Goal: Task Accomplishment & Management: Complete application form

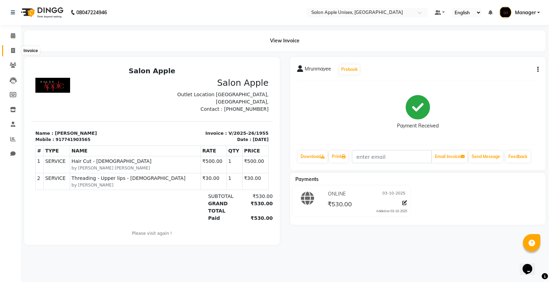
click at [15, 51] on icon at bounding box center [13, 50] width 4 height 5
select select "138"
select select "service"
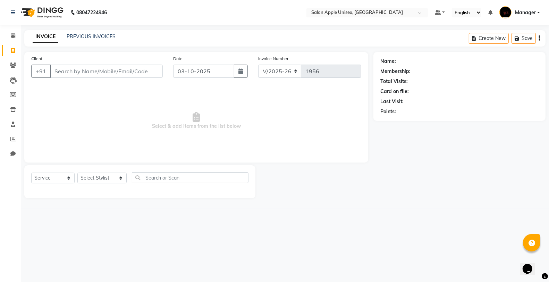
drag, startPoint x: 81, startPoint y: 71, endPoint x: 73, endPoint y: 66, distance: 9.6
click at [81, 71] on input "Client" at bounding box center [106, 71] width 113 height 13
type input "9975748874"
click at [147, 68] on span "Add Client" at bounding box center [144, 71] width 27 height 7
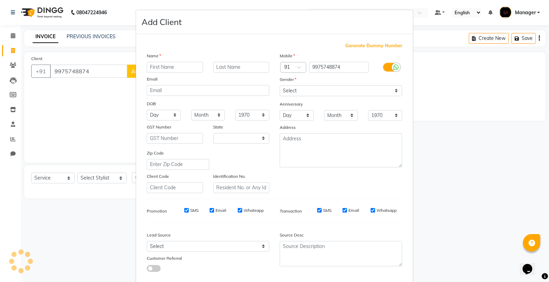
select select "22"
type input "d"
type input "dilp"
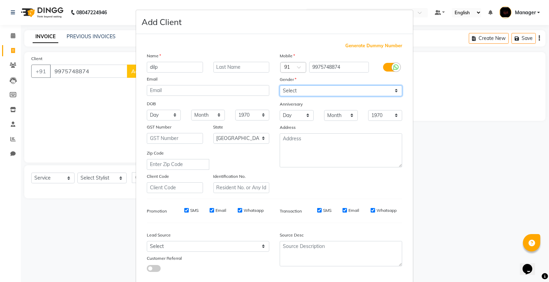
click at [306, 89] on select "Select [DEMOGRAPHIC_DATA] [DEMOGRAPHIC_DATA] Other Prefer Not To Say" at bounding box center [341, 90] width 122 height 11
select select "[DEMOGRAPHIC_DATA]"
click at [280, 85] on select "Select [DEMOGRAPHIC_DATA] [DEMOGRAPHIC_DATA] Other Prefer Not To Say" at bounding box center [341, 90] width 122 height 11
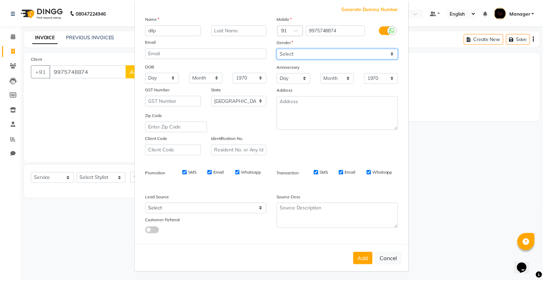
scroll to position [39, 0]
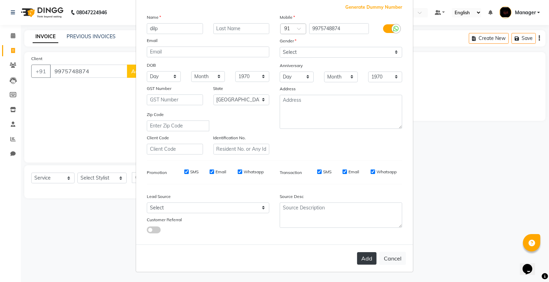
click at [368, 256] on button "Add" at bounding box center [366, 258] width 19 height 12
select select
select select "null"
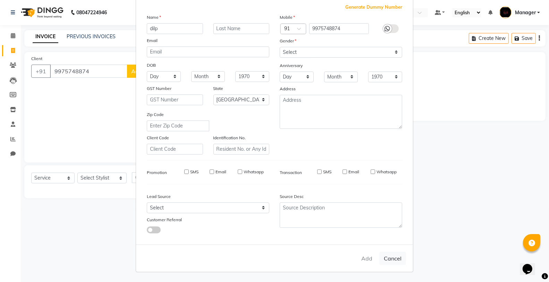
select select
checkbox input "false"
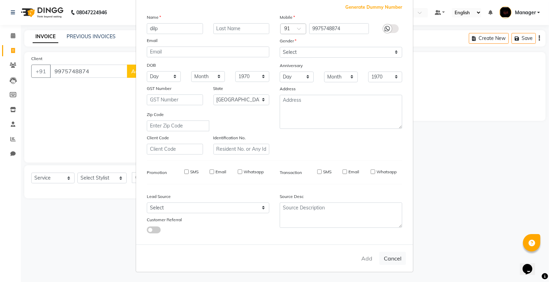
checkbox input "false"
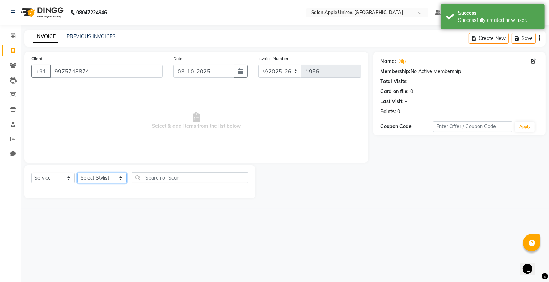
click at [94, 179] on select "Select Stylist [PERSON_NAME] Kavita [PERSON_NAME] Manager [PERSON_NAME] [PERSON…" at bounding box center [101, 177] width 49 height 11
select select "85660"
click at [77, 173] on select "Select Stylist [PERSON_NAME] Kavita [PERSON_NAME] Manager [PERSON_NAME] [PERSON…" at bounding box center [101, 177] width 49 height 11
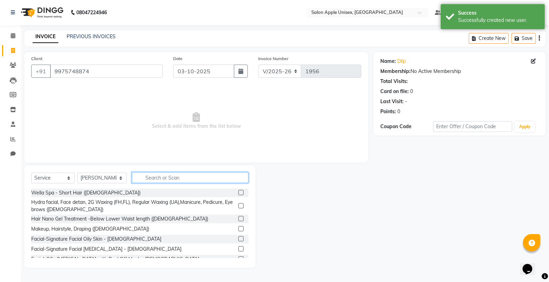
click at [157, 178] on input "text" at bounding box center [190, 177] width 117 height 11
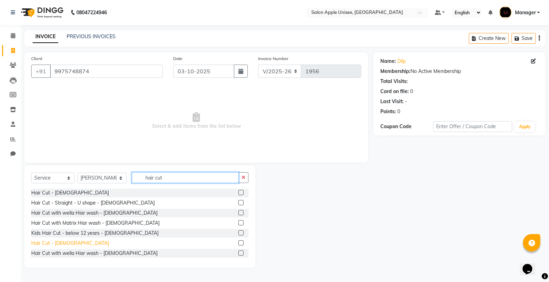
type input "hair cut"
click at [50, 242] on div "Hair Cut - [DEMOGRAPHIC_DATA]" at bounding box center [70, 242] width 78 height 7
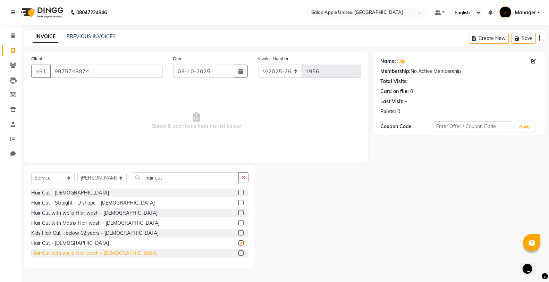
checkbox input "false"
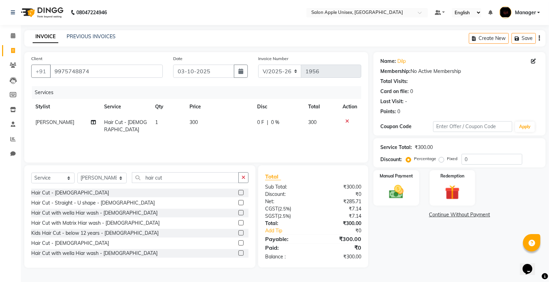
click at [227, 22] on nav "08047224946 Select Location × Salon Apple Unisex, Model Colony Default Panel My…" at bounding box center [274, 12] width 549 height 25
click at [392, 171] on div "Manual Payment" at bounding box center [396, 187] width 48 height 37
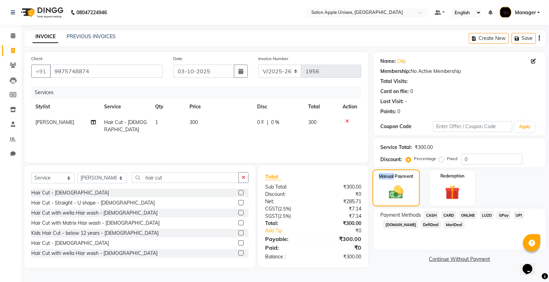
click at [392, 171] on div "Manual Payment" at bounding box center [396, 187] width 48 height 37
click at [466, 214] on span "ONLINE" at bounding box center [468, 215] width 18 height 8
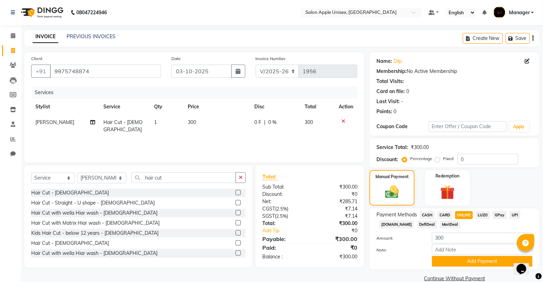
scroll to position [12, 0]
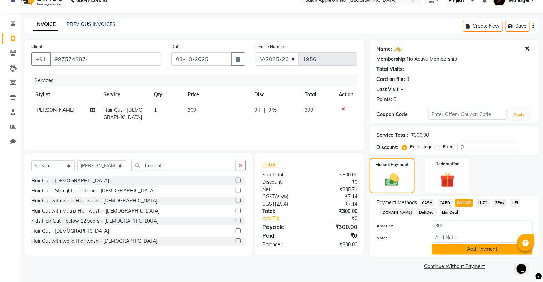
click at [462, 246] on button "Add Payment" at bounding box center [482, 248] width 101 height 11
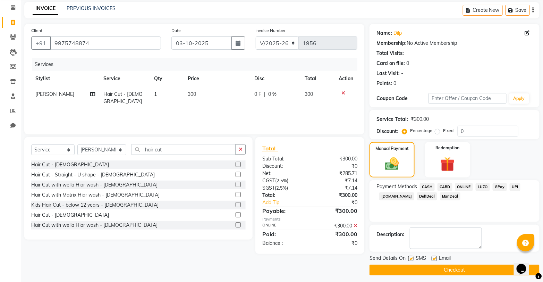
scroll to position [32, 0]
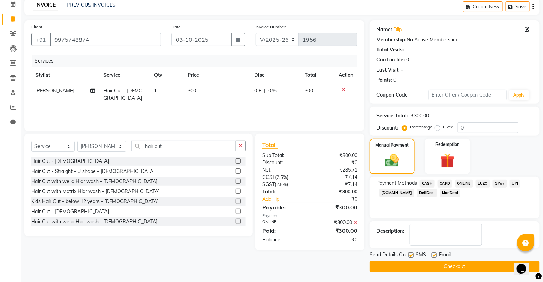
click at [448, 266] on button "Checkout" at bounding box center [454, 266] width 170 height 11
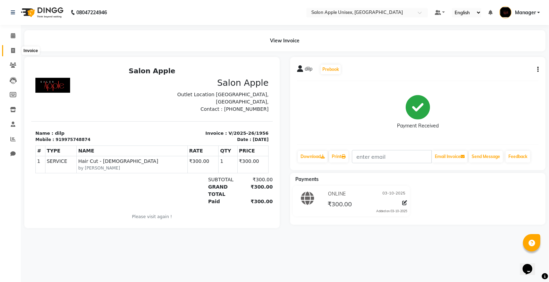
click at [12, 51] on icon at bounding box center [13, 50] width 4 height 5
select select "138"
select select "service"
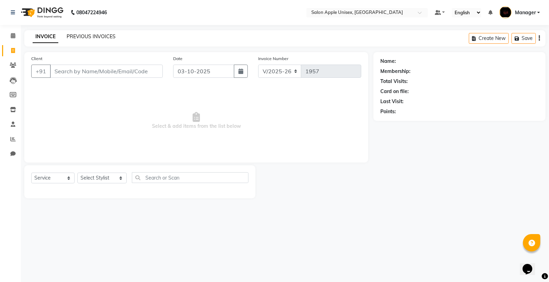
click at [89, 34] on link "PREVIOUS INVOICES" at bounding box center [91, 36] width 49 height 6
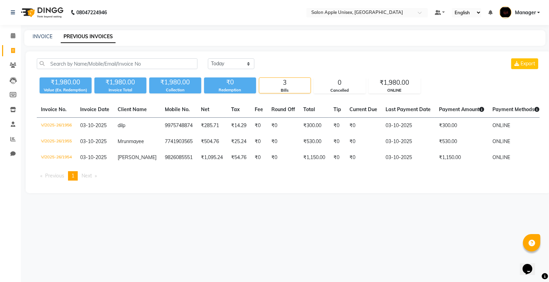
click at [88, 37] on link "PREVIOUS INVOICES" at bounding box center [88, 37] width 55 height 12
click at [49, 37] on link "INVOICE" at bounding box center [43, 36] width 20 height 6
select select "service"
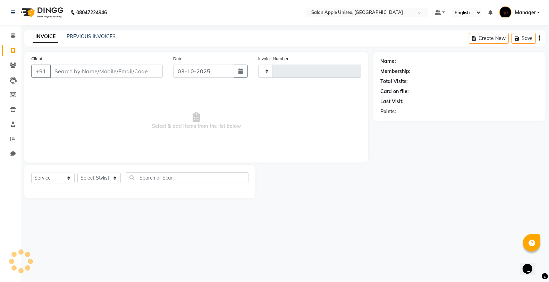
type input "1957"
select select "138"
click at [86, 35] on link "PREVIOUS INVOICES" at bounding box center [91, 36] width 49 height 6
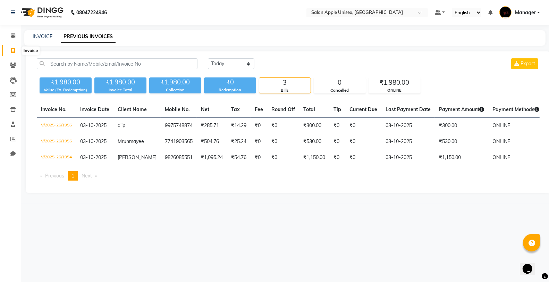
click at [9, 51] on span at bounding box center [13, 51] width 12 height 8
select select "138"
select select "service"
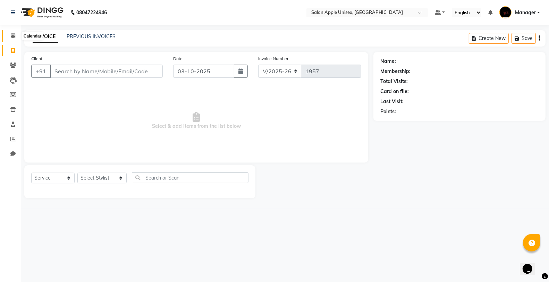
click at [11, 37] on icon at bounding box center [13, 35] width 5 height 5
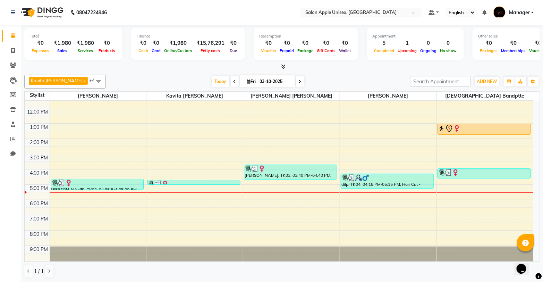
scroll to position [0, 0]
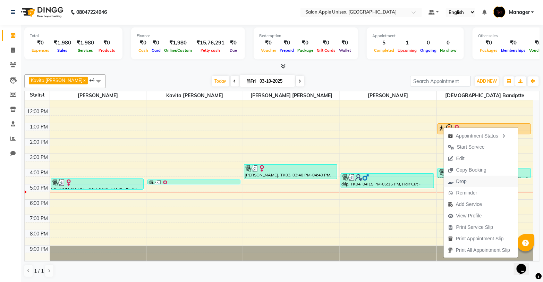
click at [468, 180] on span "Drop" at bounding box center [457, 180] width 27 height 11
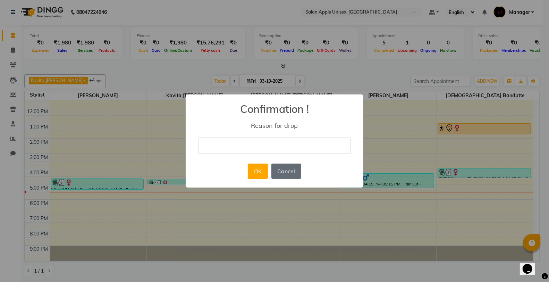
click at [283, 172] on button "Cancel" at bounding box center [286, 170] width 30 height 15
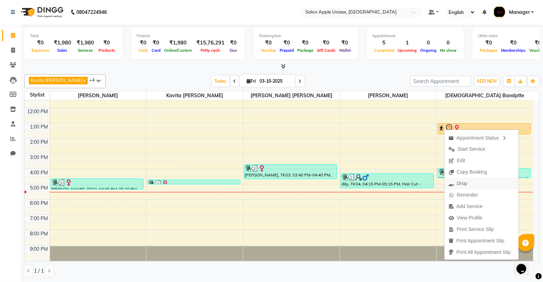
click at [477, 184] on button "Drop" at bounding box center [481, 183] width 74 height 11
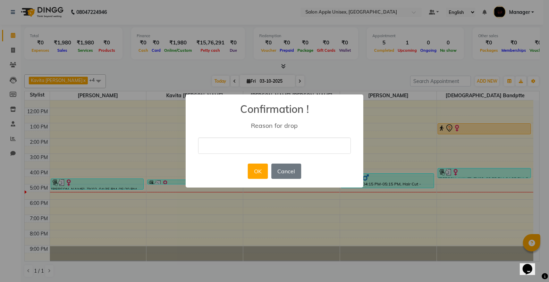
click at [268, 152] on input "text" at bounding box center [274, 145] width 153 height 16
type input "cancel appointment"
click at [252, 172] on button "OK" at bounding box center [258, 170] width 20 height 15
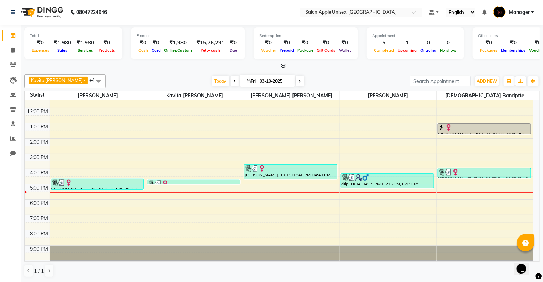
click at [245, 217] on div "9:00 AM 10:00 AM 11:00 AM 12:00 PM 1:00 PM 2:00 PM 3:00 PM 4:00 PM 5:00 PM 6:00…" at bounding box center [279, 161] width 508 height 198
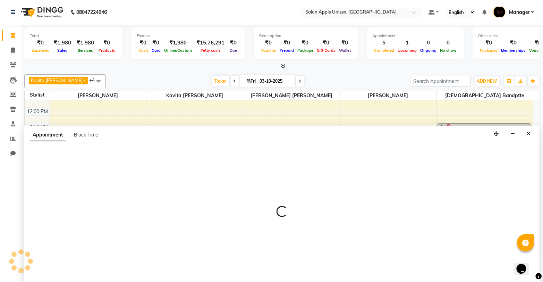
select select "85661"
select select "tentative"
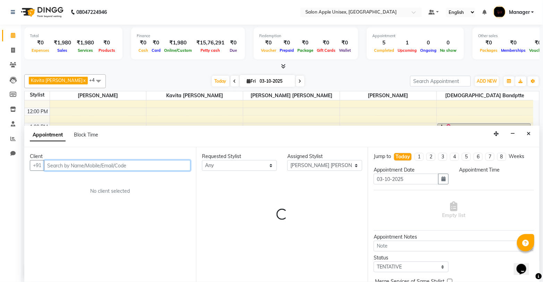
select select "1140"
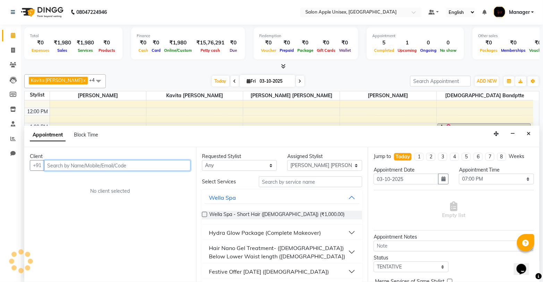
click at [109, 162] on input "text" at bounding box center [117, 165] width 146 height 11
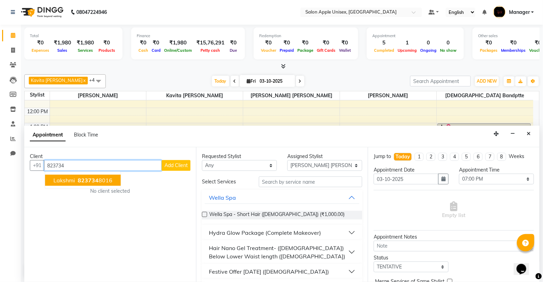
click at [100, 181] on ngb-highlight "823734 8016" at bounding box center [94, 180] width 36 height 7
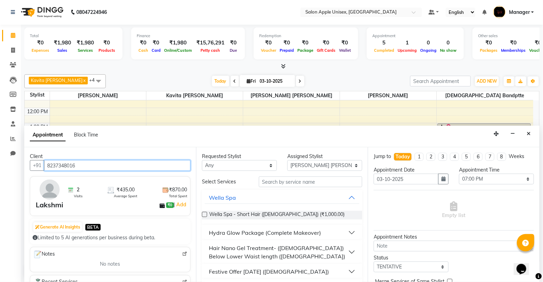
type input "8237348016"
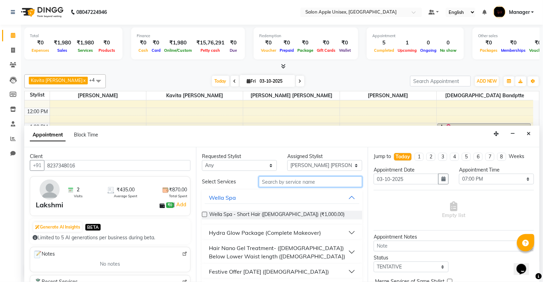
click at [301, 185] on input "text" at bounding box center [310, 181] width 103 height 11
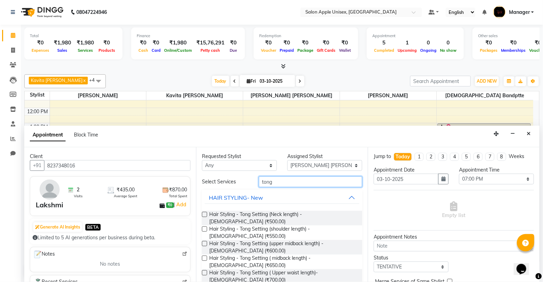
type input "tong"
click at [205, 226] on label at bounding box center [204, 228] width 5 height 5
click at [205, 227] on input "checkbox" at bounding box center [204, 229] width 5 height 5
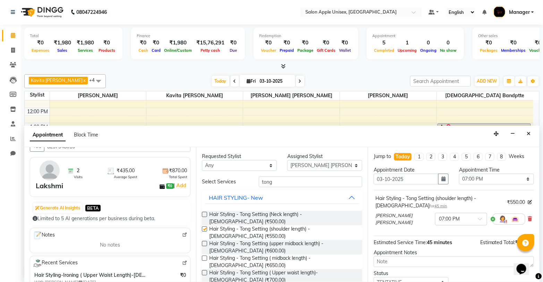
checkbox input "false"
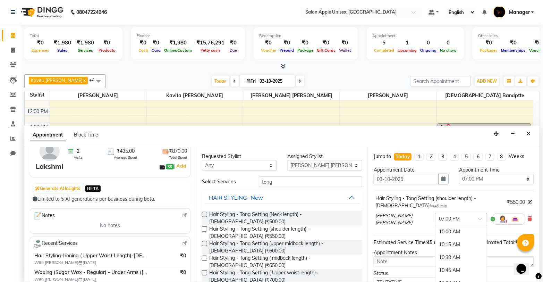
click at [443, 217] on input "text" at bounding box center [454, 218] width 31 height 7
click at [335, 195] on button "HAIR STYLING- New" at bounding box center [282, 197] width 155 height 12
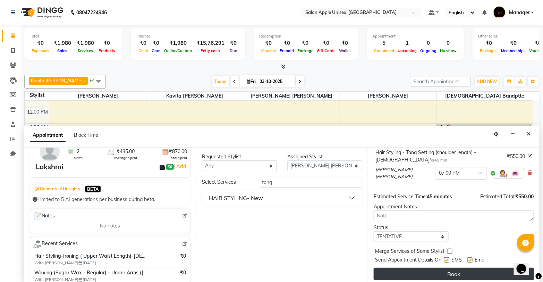
scroll to position [49, 0]
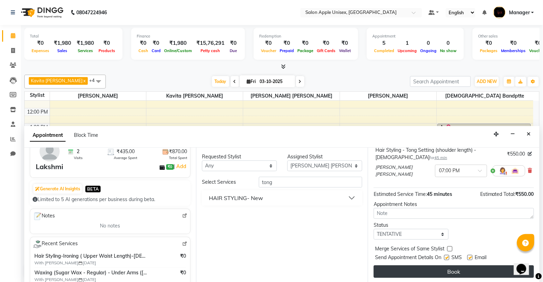
click at [439, 269] on button "Book" at bounding box center [454, 271] width 160 height 12
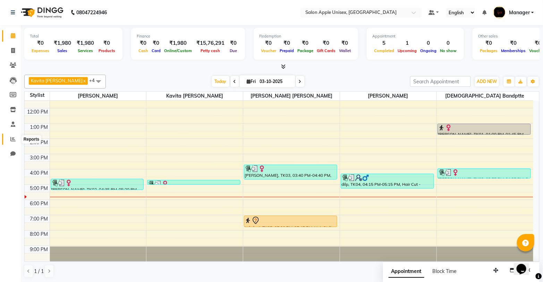
click at [11, 139] on icon at bounding box center [12, 138] width 5 height 5
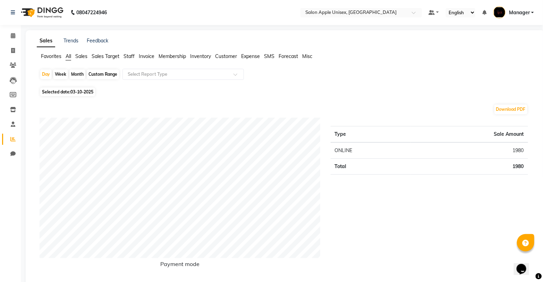
click at [78, 73] on div "Month" at bounding box center [77, 74] width 16 height 10
select select "10"
select select "2025"
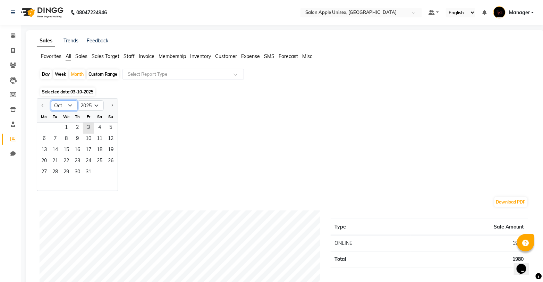
click at [60, 106] on select "Jan Feb Mar Apr May Jun [DATE] Aug Sep Oct Nov Dec" at bounding box center [64, 105] width 26 height 10
select select "9"
click at [51, 100] on select "Jan Feb Mar Apr May Jun [DATE] Aug Sep Oct Nov Dec" at bounding box center [64, 105] width 26 height 10
click at [56, 170] on span "30" at bounding box center [55, 172] width 11 height 11
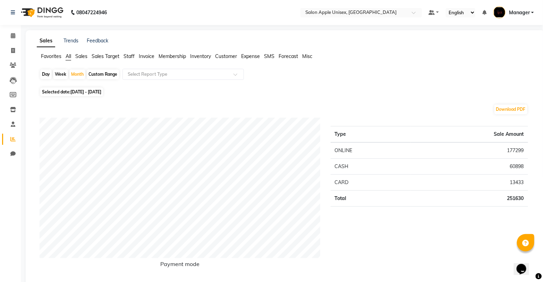
click at [104, 75] on div "Custom Range" at bounding box center [103, 74] width 32 height 10
select select "9"
select select "2025"
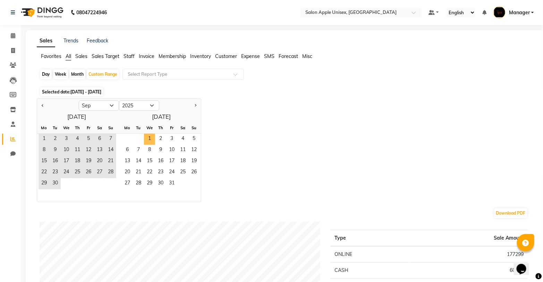
drag, startPoint x: 151, startPoint y: 138, endPoint x: 35, endPoint y: 109, distance: 120.2
click at [111, 125] on div "[DATE] Mo Tu We Th Fr Sa Su 1 2 3 4 5 6 7 8 9 10 11 12 13 14 15 16 17 18 19 20 …" at bounding box center [119, 156] width 164 height 91
click at [305, 180] on div "Jan Feb Mar Apr May Jun [DATE] Aug Sep Oct Nov [DATE] 2016 2017 2018 2019 2020 …" at bounding box center [285, 150] width 497 height 104
drag, startPoint x: 151, startPoint y: 137, endPoint x: 174, endPoint y: 137, distance: 23.2
click at [174, 137] on div "1 2 3 4 5" at bounding box center [158, 139] width 85 height 11
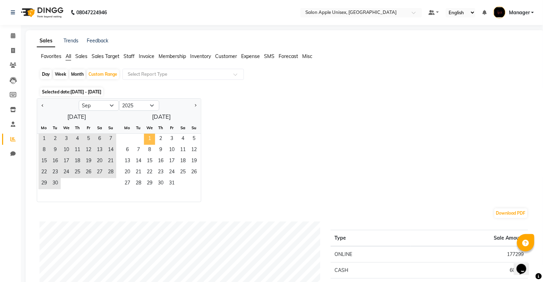
click at [147, 136] on span "1" at bounding box center [149, 139] width 11 height 11
select select "10"
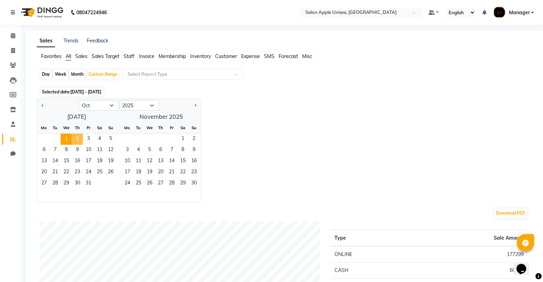
click at [78, 139] on span "2" at bounding box center [77, 139] width 11 height 11
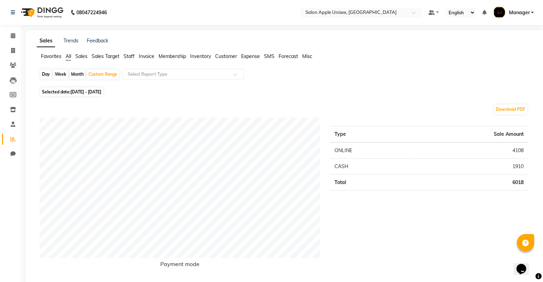
click at [73, 71] on div "Month" at bounding box center [77, 74] width 16 height 10
select select "10"
select select "2025"
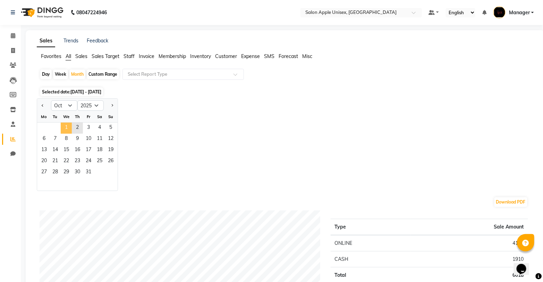
click at [67, 128] on span "1" at bounding box center [66, 127] width 11 height 11
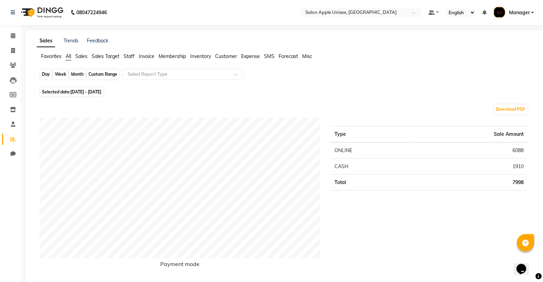
click at [76, 74] on div "Month" at bounding box center [77, 74] width 16 height 10
select select "10"
select select "2025"
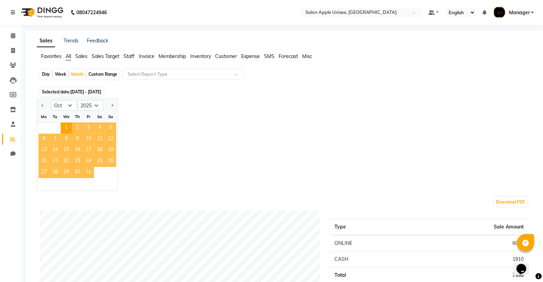
click at [89, 177] on span "31" at bounding box center [88, 172] width 11 height 11
